Goal: Task Accomplishment & Management: Manage account settings

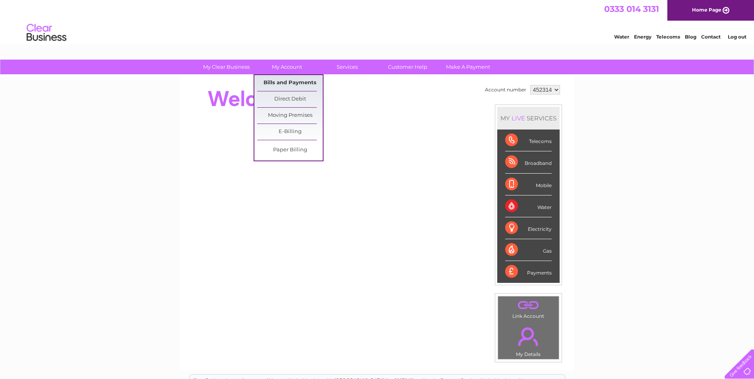
click at [291, 82] on link "Bills and Payments" at bounding box center [290, 83] width 66 height 16
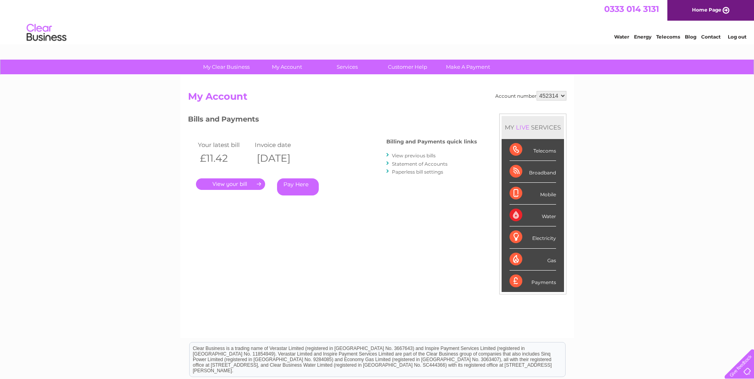
click at [402, 163] on link "Statement of Accounts" at bounding box center [420, 164] width 56 height 6
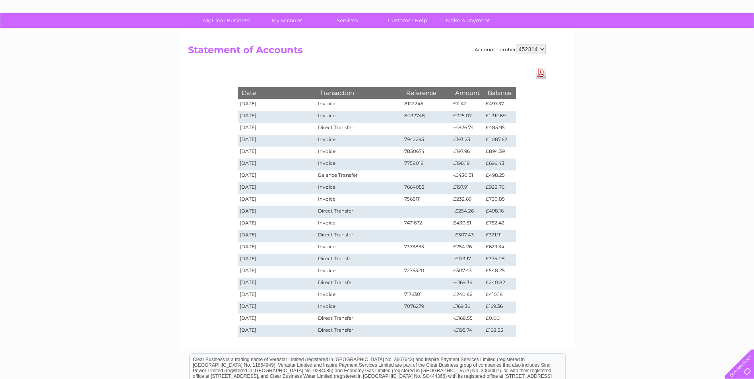
scroll to position [40, 0]
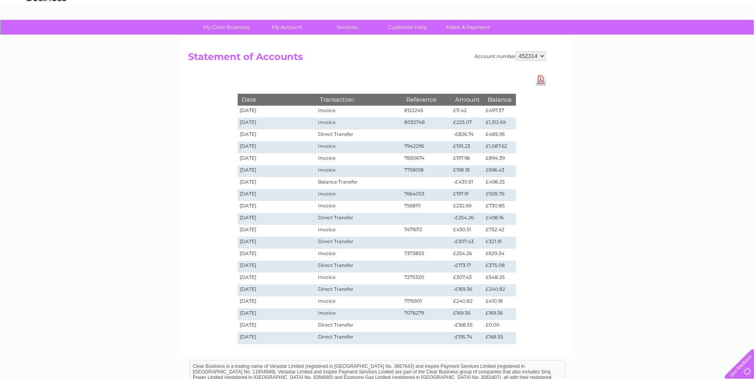
click at [538, 81] on link "Download Pdf" at bounding box center [541, 80] width 10 height 12
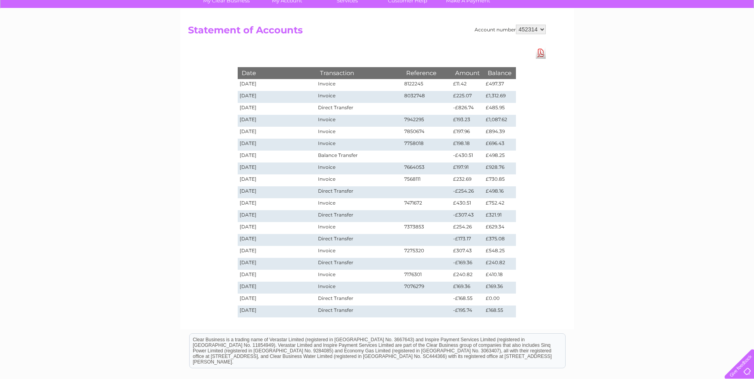
scroll to position [80, 0]
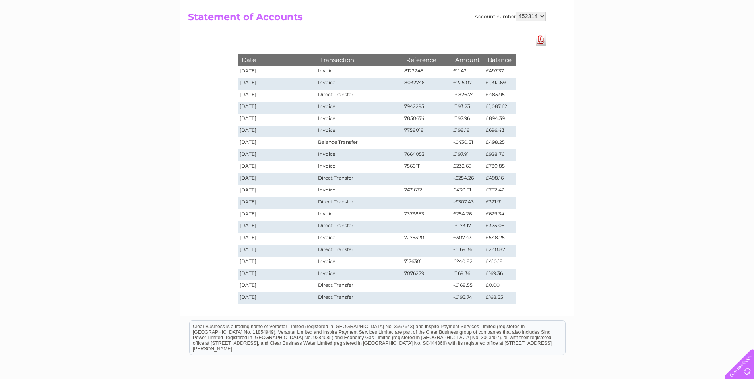
click at [539, 40] on link "Download Pdf" at bounding box center [541, 40] width 10 height 12
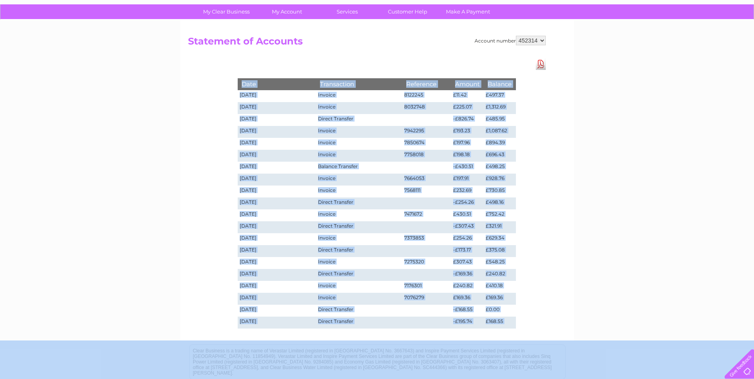
scroll to position [158, 0]
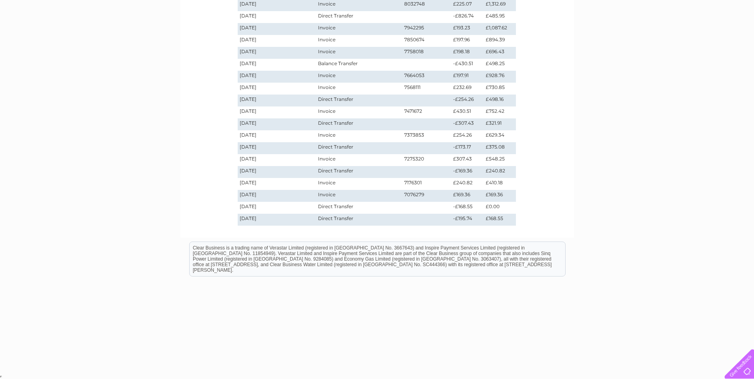
drag, startPoint x: 239, startPoint y: 137, endPoint x: 487, endPoint y: 228, distance: 263.9
click at [487, 228] on div "Date Transaction Reference Amount Balance 02/10/2025 Invoice 8122245 £11.42 £49…" at bounding box center [377, 92] width 318 height 274
copy table
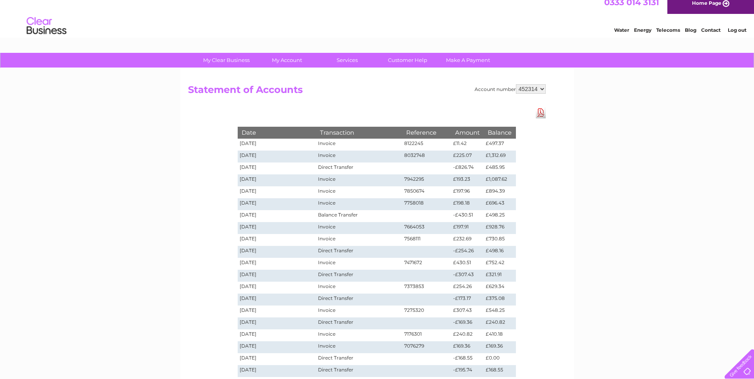
scroll to position [0, 0]
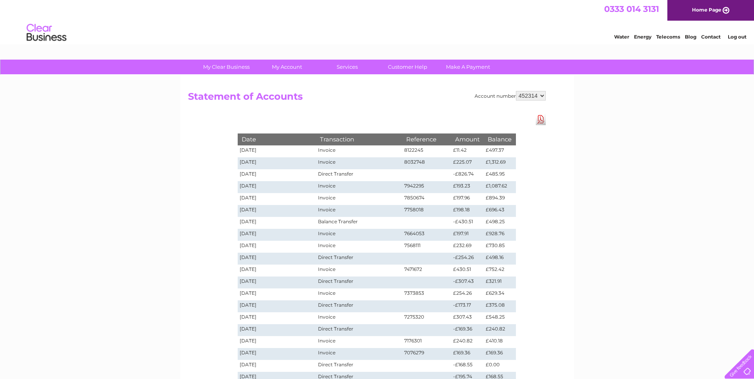
click at [713, 38] on link "Contact" at bounding box center [710, 37] width 19 height 6
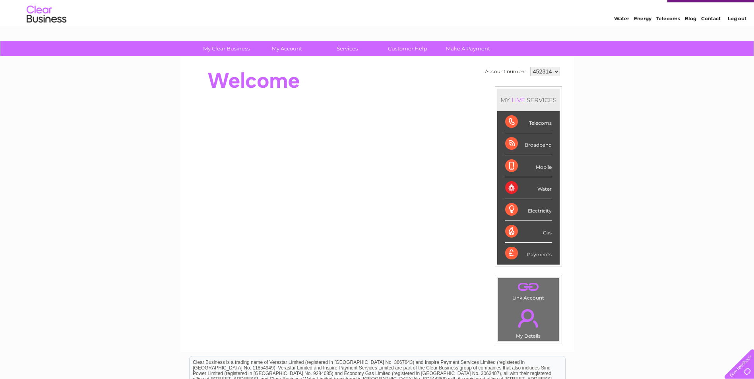
scroll to position [14, 0]
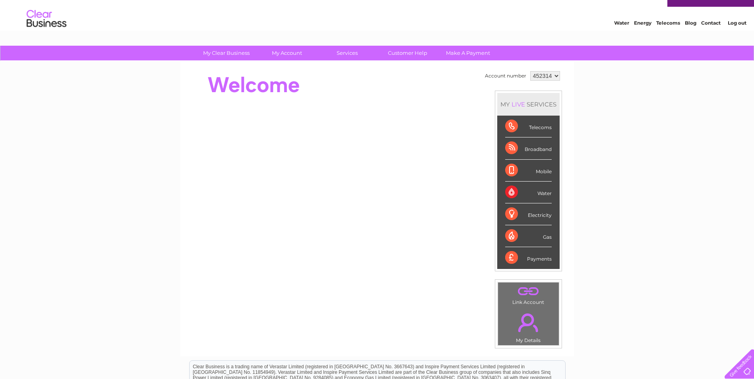
click at [510, 215] on div "Electricity" at bounding box center [528, 215] width 47 height 22
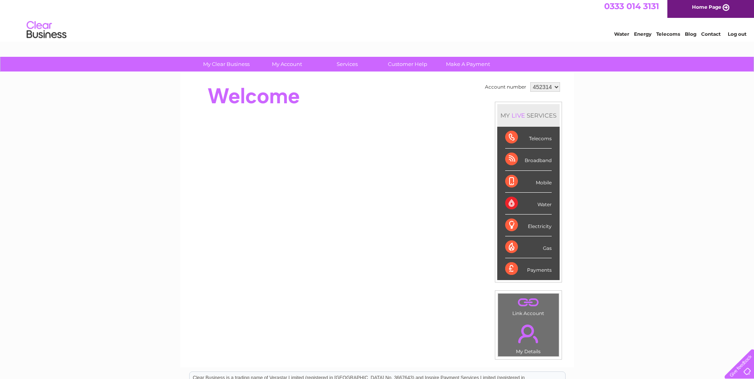
scroll to position [0, 0]
